Goal: Go to known website: Go to known website

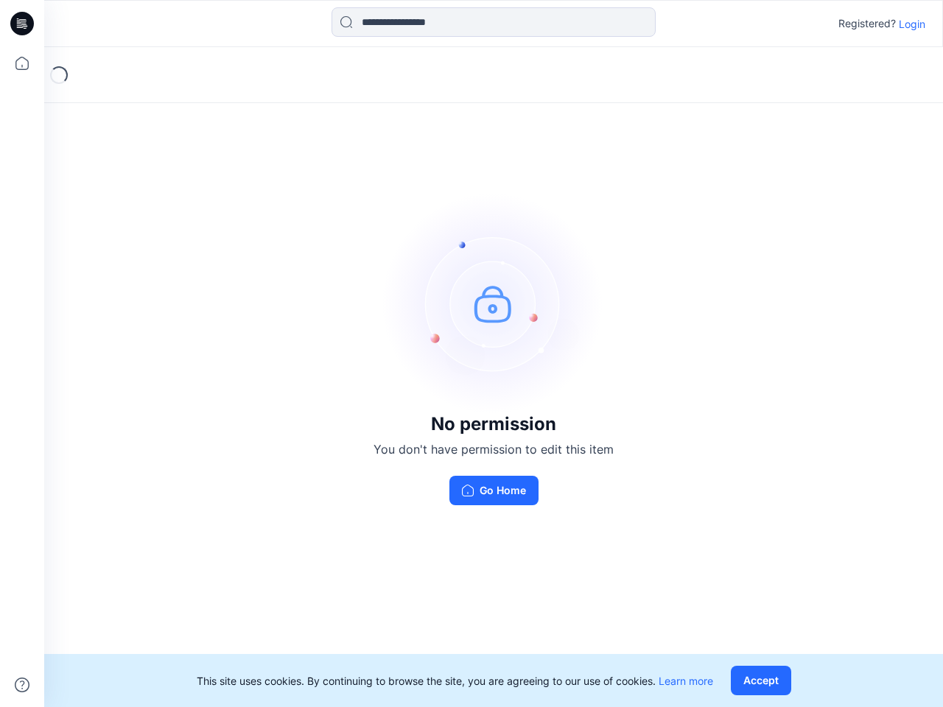
click at [471, 354] on img at bounding box center [493, 303] width 221 height 221
click at [23, 24] on icon at bounding box center [24, 24] width 6 height 1
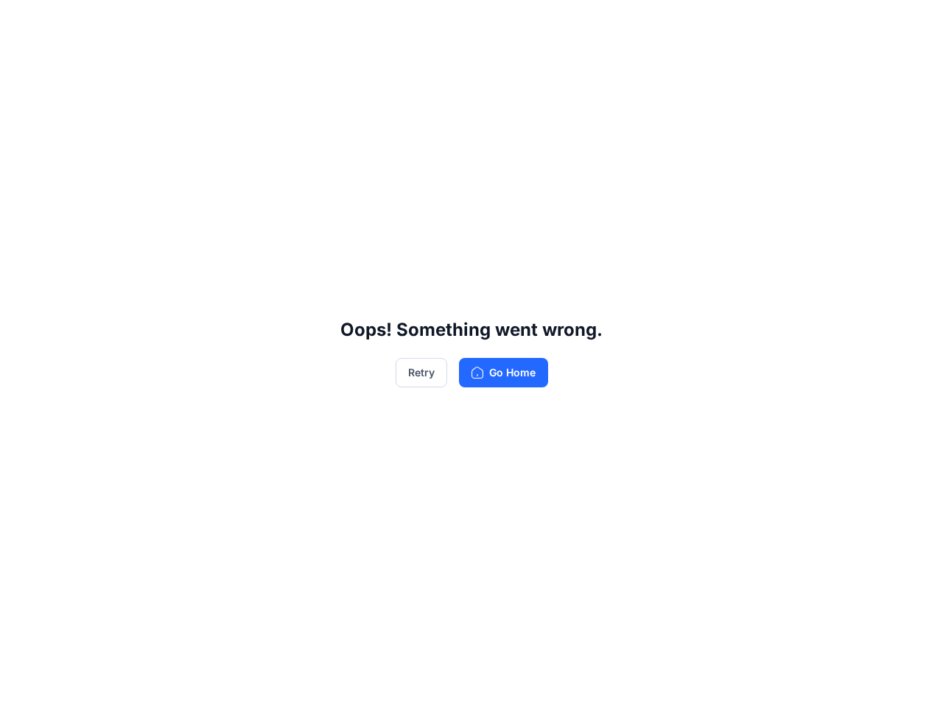
click at [22, 63] on div "Oops! Something went wrong. Retry Go Home" at bounding box center [471, 353] width 943 height 707
click at [22, 685] on div "Oops! Something went wrong. Retry Go Home" at bounding box center [471, 353] width 943 height 707
click at [493, 22] on div "Oops! Something went wrong. Retry Go Home" at bounding box center [471, 353] width 943 height 707
click at [912, 24] on div "Oops! Something went wrong. Retry Go Home" at bounding box center [471, 353] width 943 height 707
click at [764, 681] on div "Oops! Something went wrong. Retry Go Home" at bounding box center [471, 353] width 943 height 707
